Goal: Task Accomplishment & Management: Use online tool/utility

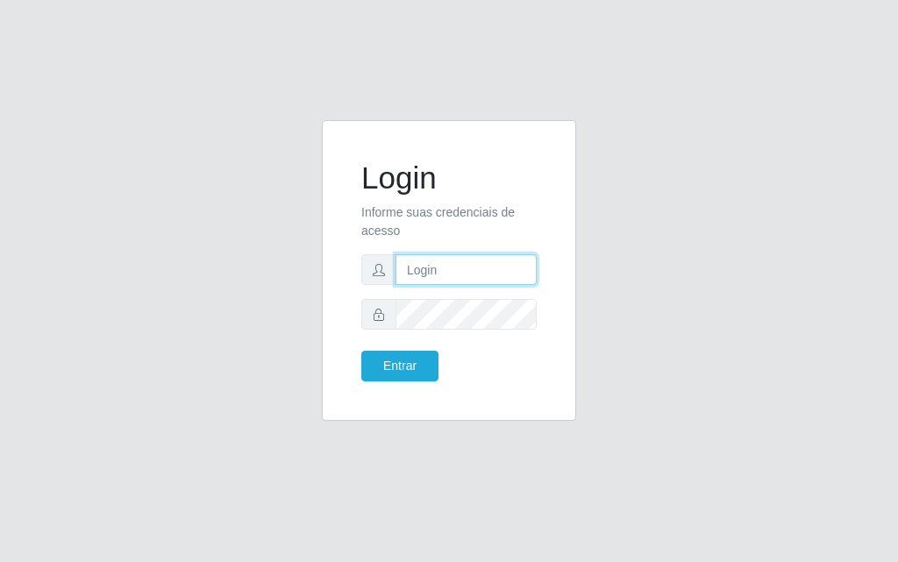
click at [493, 256] on input "text" at bounding box center [466, 269] width 141 height 31
type input "[PERSON_NAME]"
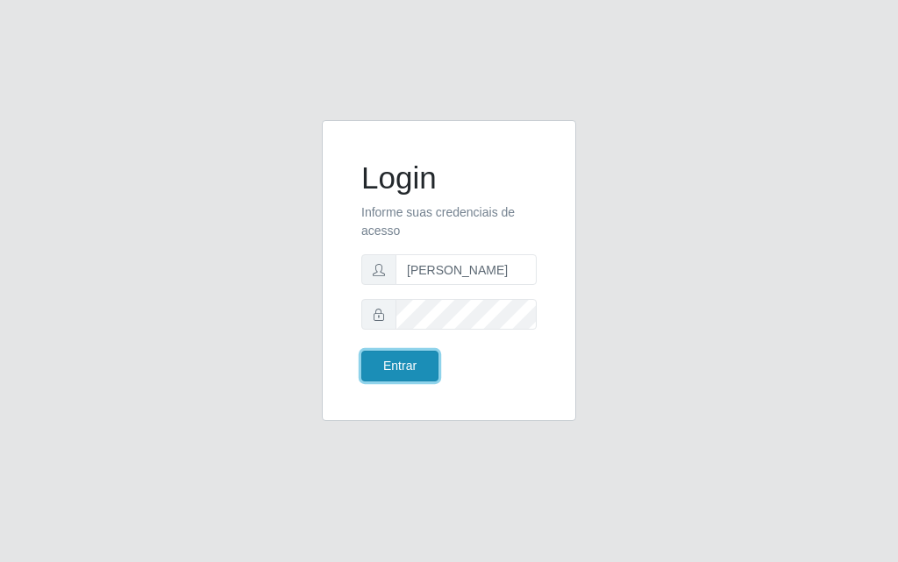
click at [407, 366] on button "Entrar" at bounding box center [399, 366] width 77 height 31
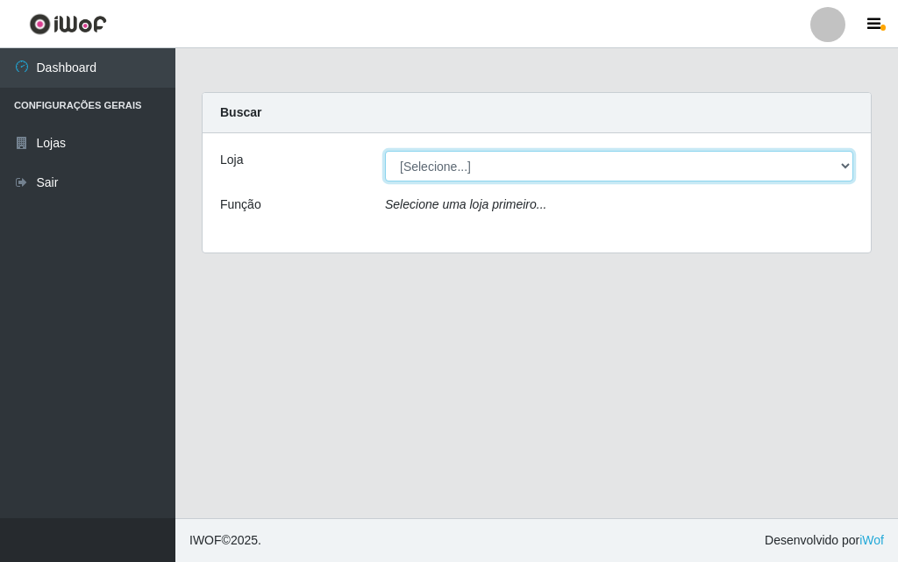
click at [843, 168] on select "[Selecione...] Divino Fogão - [GEOGRAPHIC_DATA]" at bounding box center [619, 166] width 469 height 31
select select "499"
click at [385, 151] on select "[Selecione...] Divino Fogão - [GEOGRAPHIC_DATA]" at bounding box center [619, 166] width 469 height 31
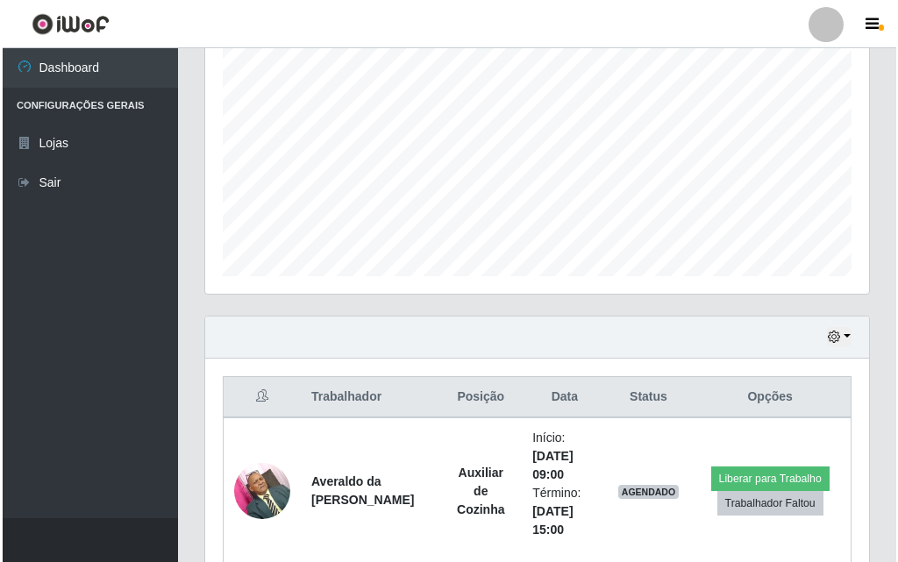
scroll to position [614, 0]
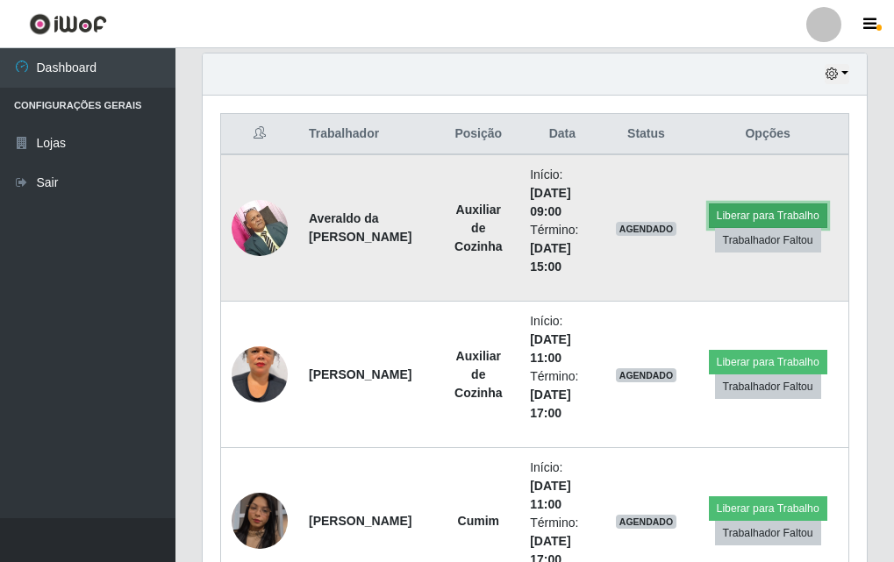
click at [745, 217] on button "Liberar para Trabalho" at bounding box center [768, 216] width 118 height 25
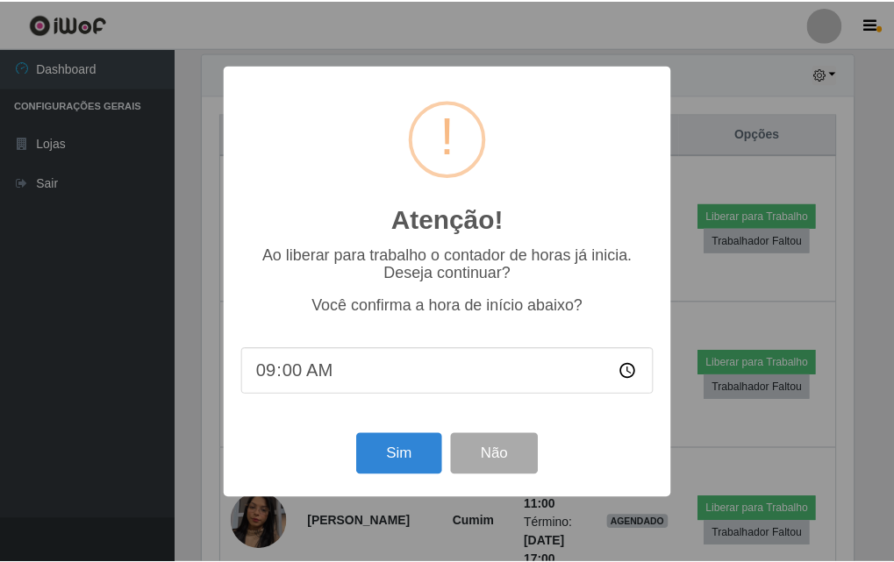
scroll to position [364, 655]
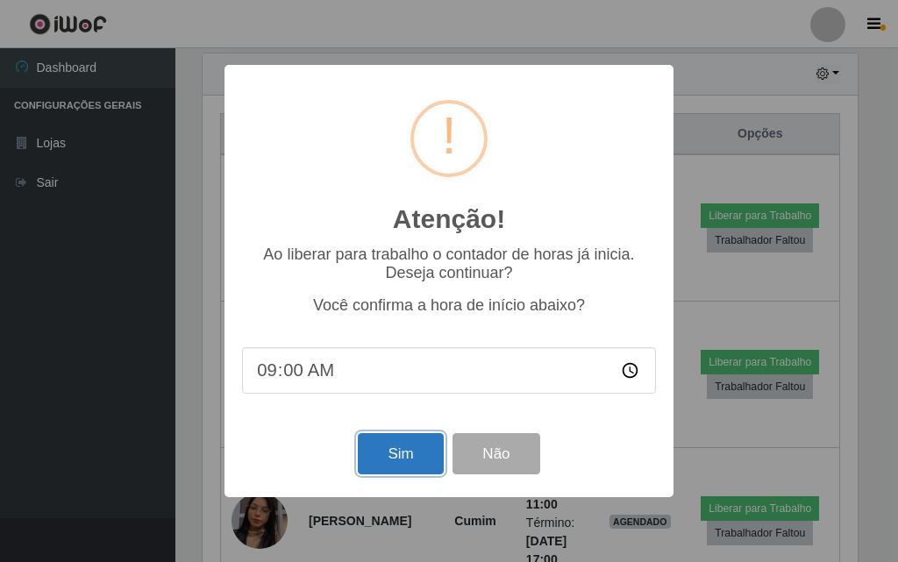
click at [423, 462] on button "Sim" at bounding box center [400, 453] width 85 height 41
